Goal: Task Accomplishment & Management: Complete application form

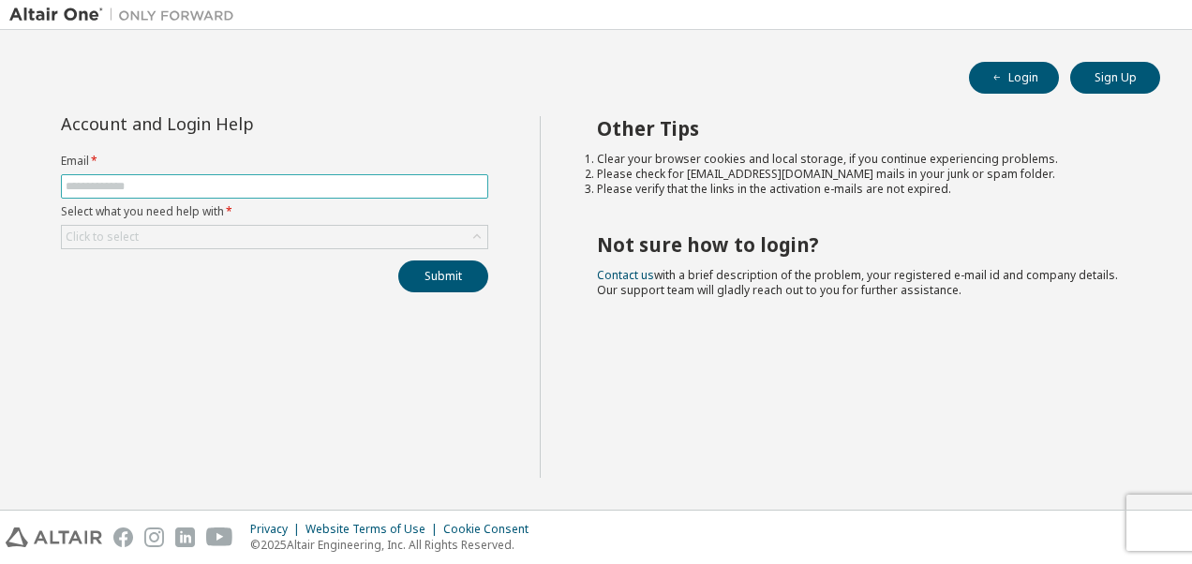
click at [287, 191] on input "text" at bounding box center [275, 186] width 418 height 15
type input "**********"
click at [240, 232] on div "Click to select" at bounding box center [274, 237] width 425 height 22
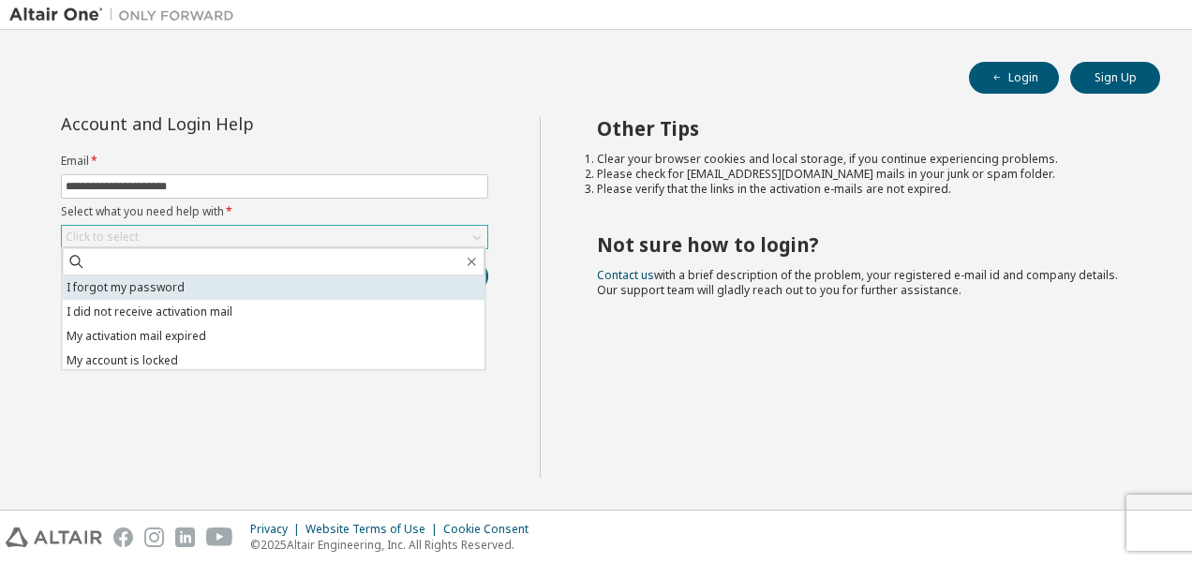
click at [173, 292] on li "I forgot my password" at bounding box center [273, 288] width 423 height 24
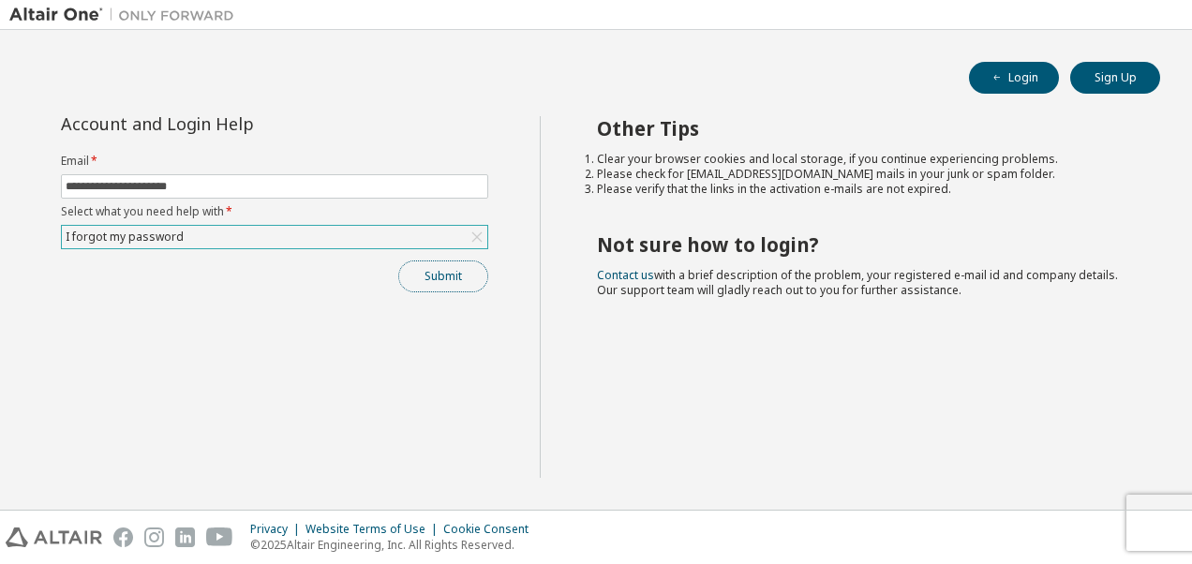
click at [439, 275] on button "Submit" at bounding box center [443, 277] width 90 height 32
click at [1005, 86] on button "Login" at bounding box center [1014, 78] width 90 height 32
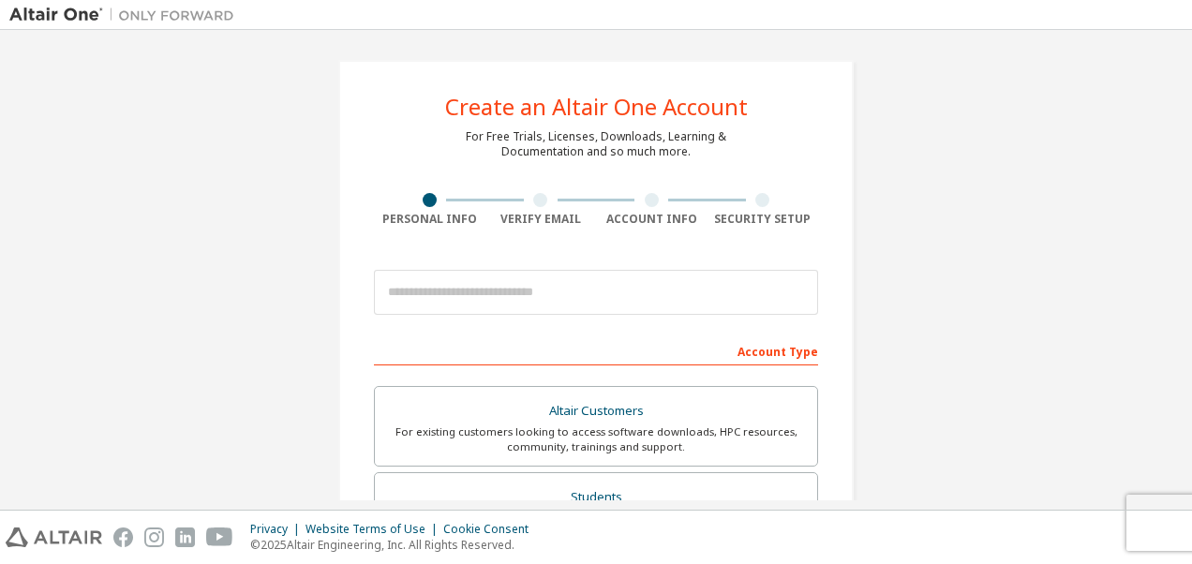
scroll to position [3, 0]
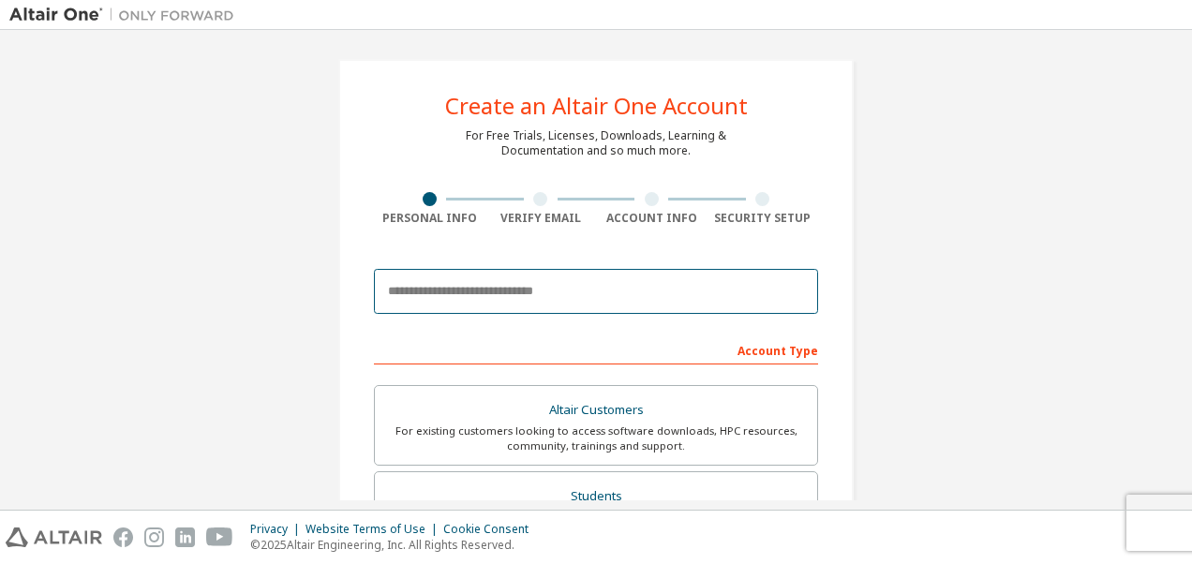
click at [452, 288] on input "email" at bounding box center [596, 291] width 444 height 45
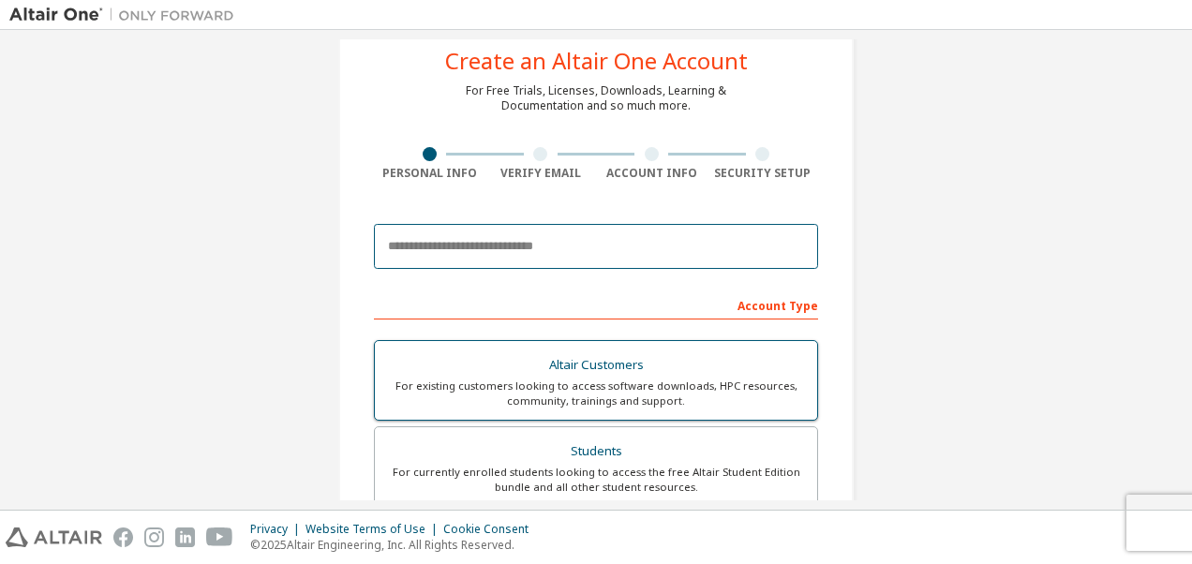
scroll to position [0, 0]
